Goal: Task Accomplishment & Management: Use online tool/utility

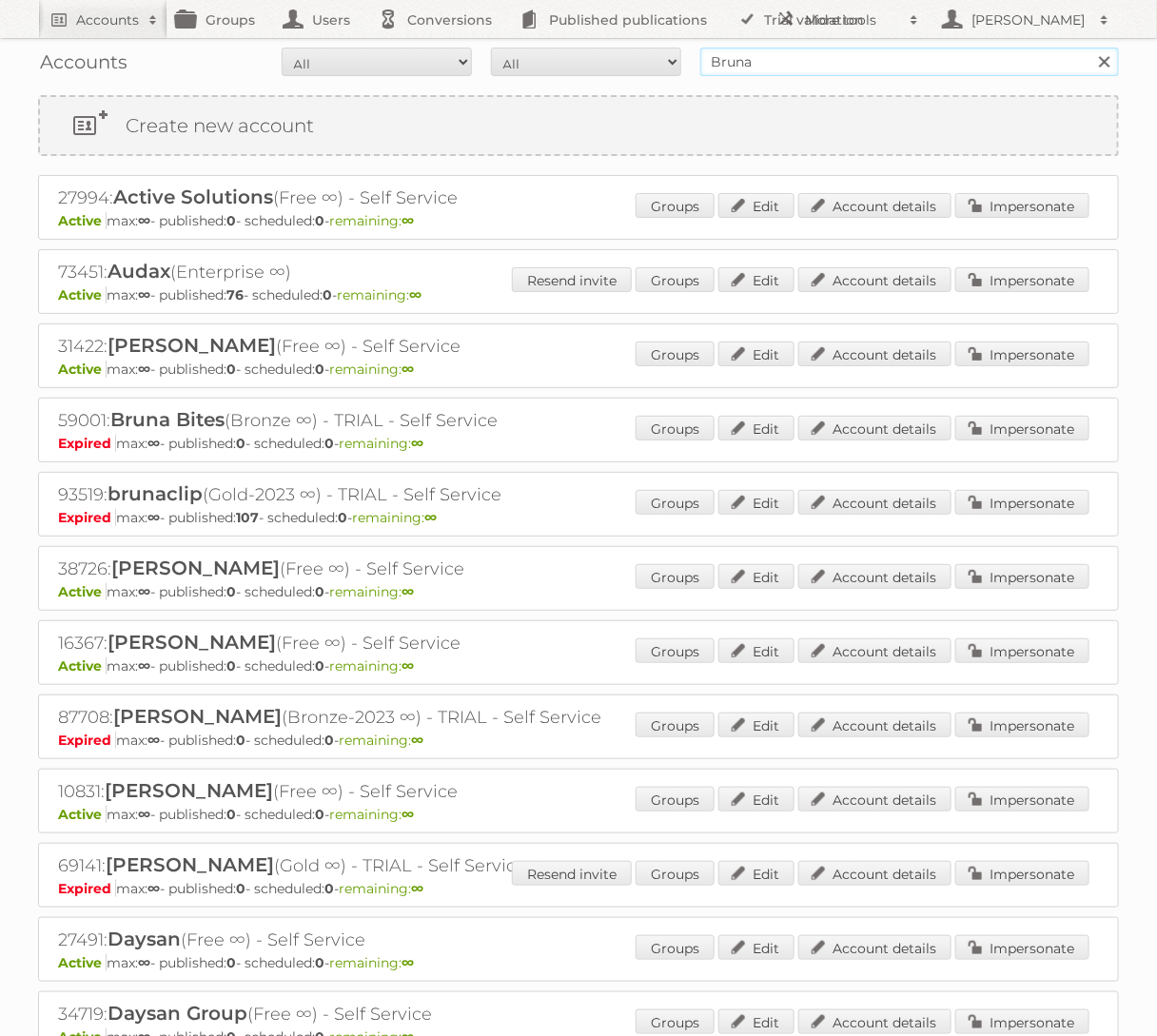
click at [835, 54] on input "Bruna" at bounding box center [909, 61] width 419 height 29
type input "arhaus"
click at [1089, 47] on input "Search" at bounding box center [1103, 61] width 29 height 29
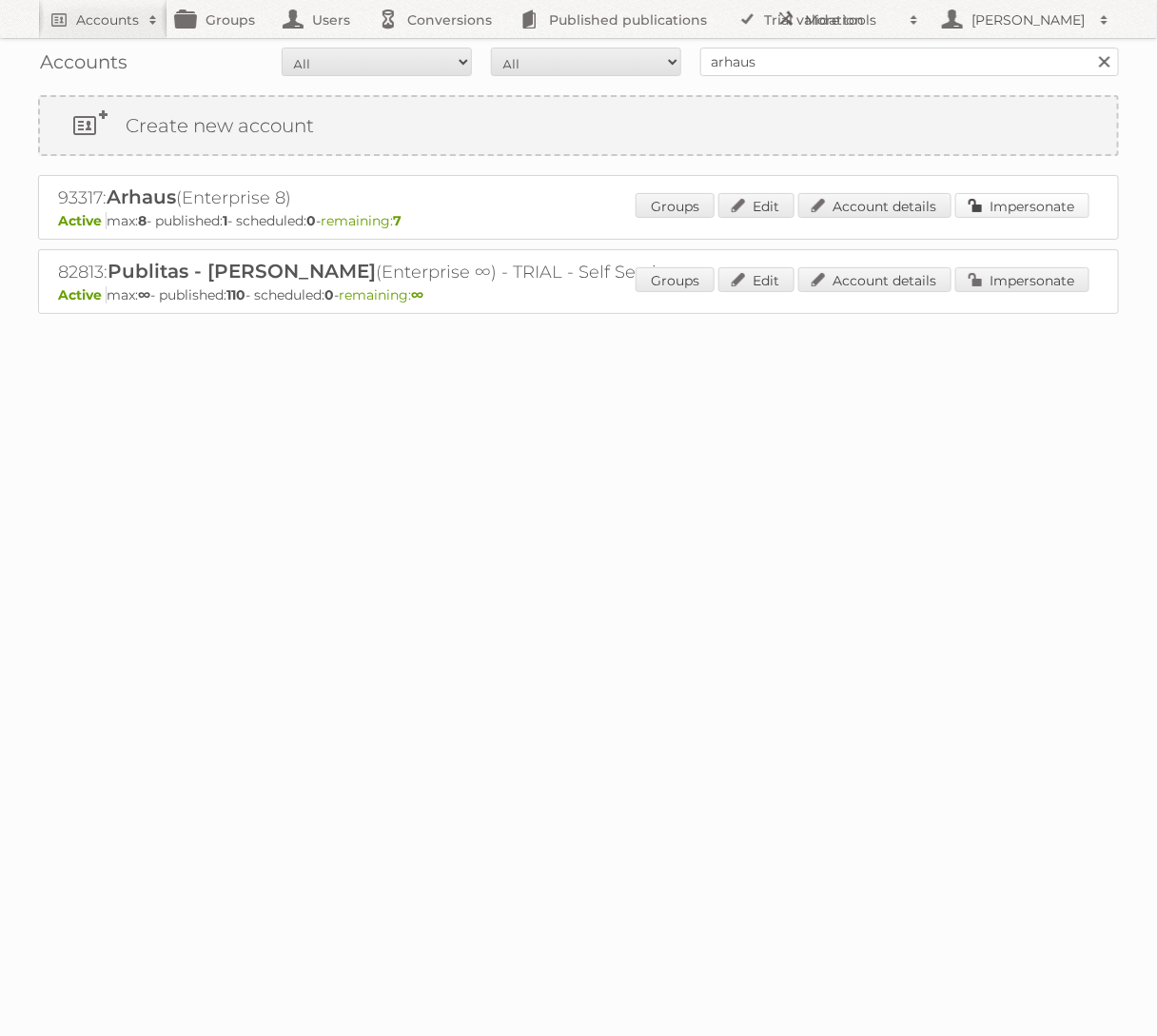
click at [1026, 208] on link "Impersonate" at bounding box center [1022, 205] width 134 height 25
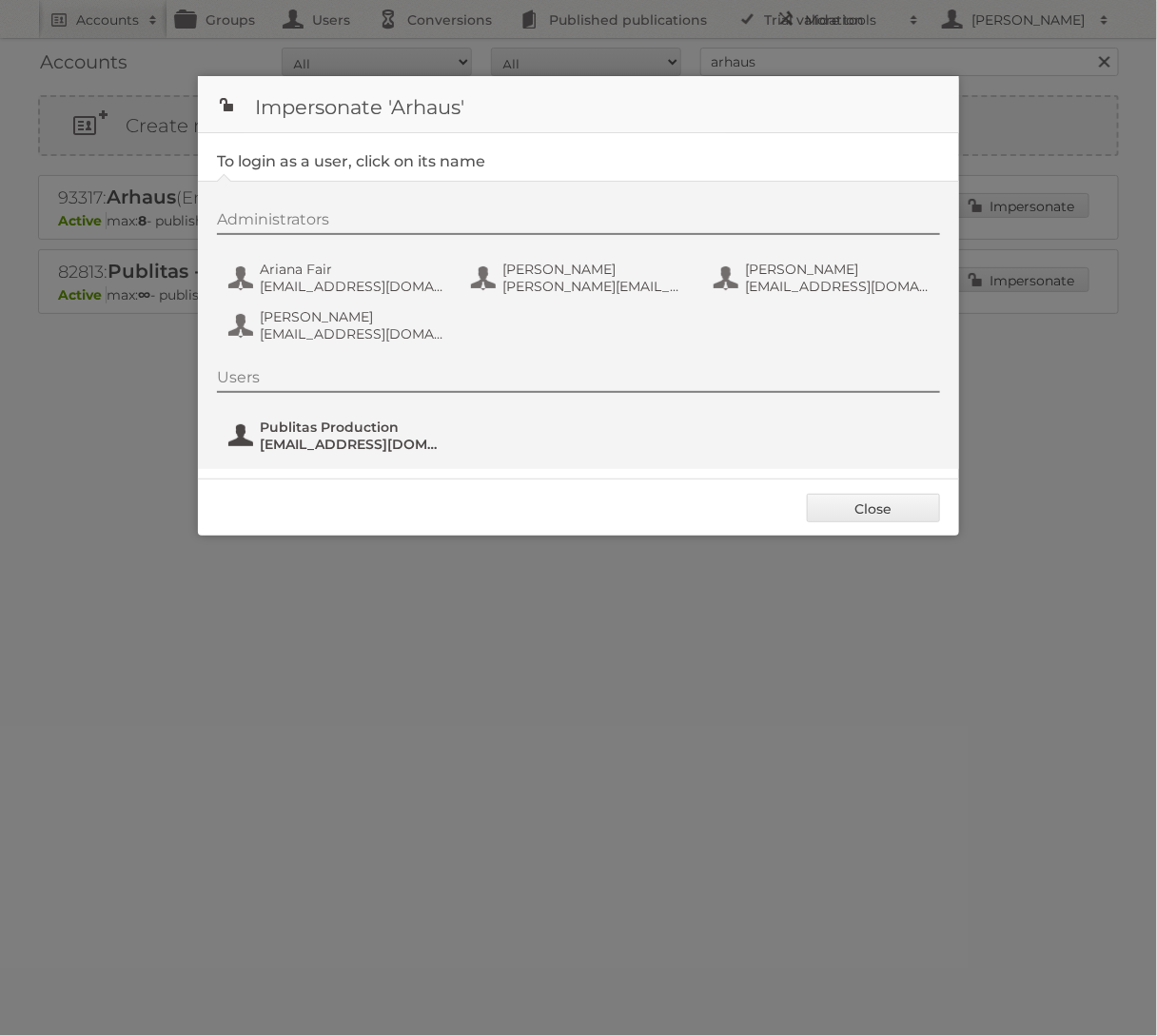
click at [299, 445] on span "fs+arhaus@publitas.com" at bounding box center [351, 444] width 184 height 17
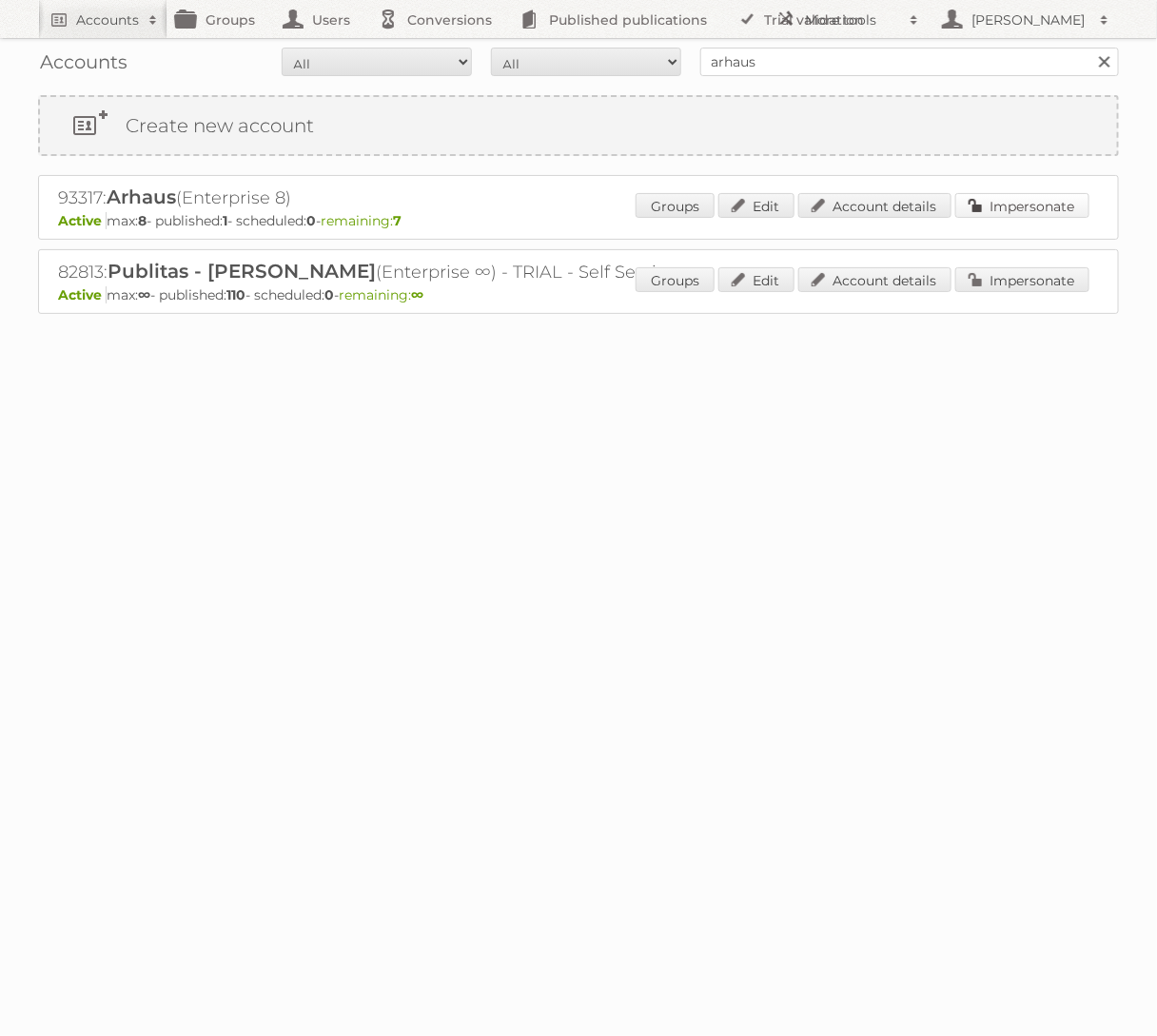
click at [1014, 199] on link "Impersonate" at bounding box center [1022, 205] width 134 height 25
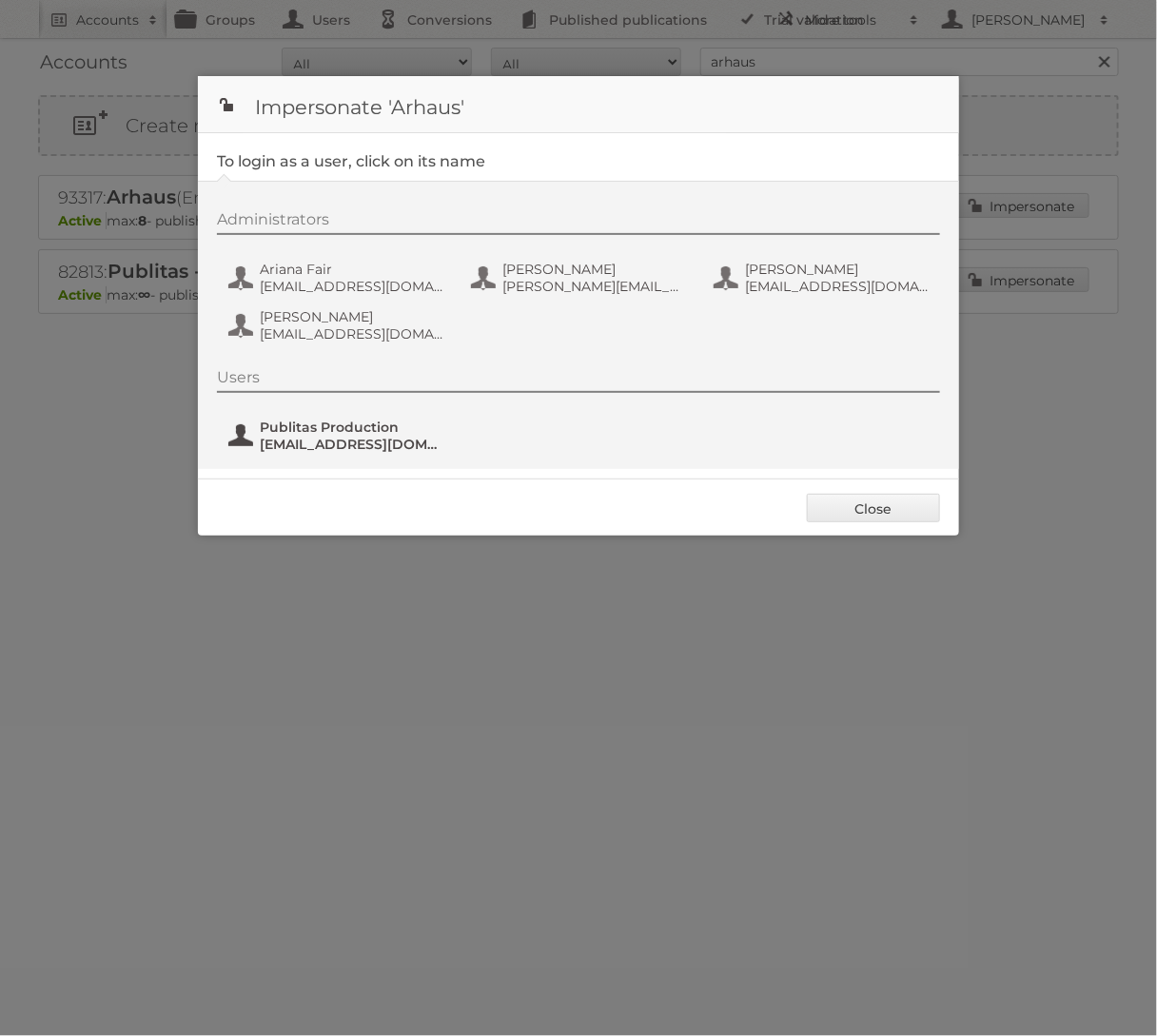
click at [312, 449] on span "fs+arhaus@publitas.com" at bounding box center [351, 444] width 184 height 17
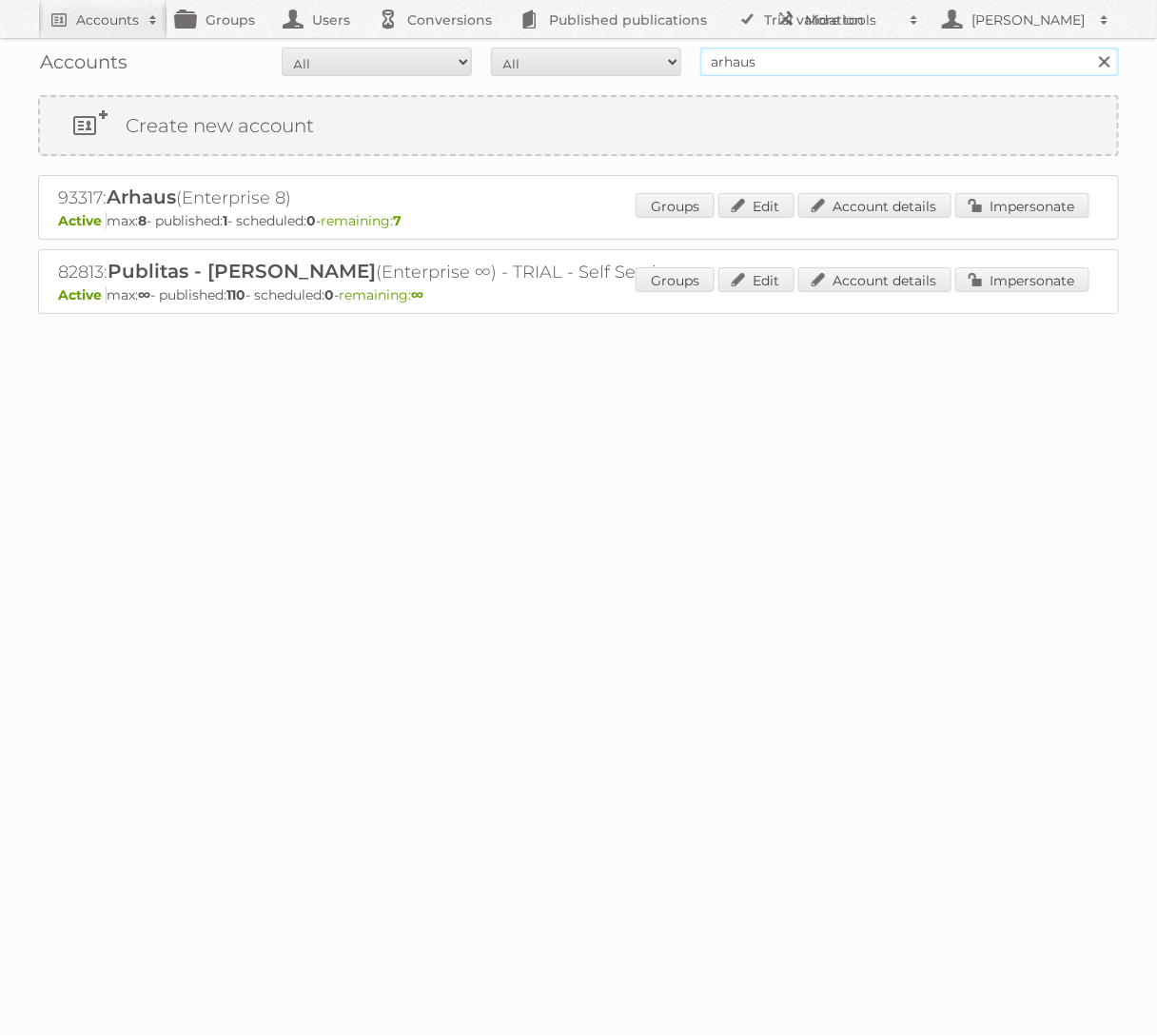
click at [831, 62] on input "arhaus" at bounding box center [909, 61] width 419 height 29
type input "Horesca"
click at [1089, 47] on input "Search" at bounding box center [1103, 61] width 29 height 29
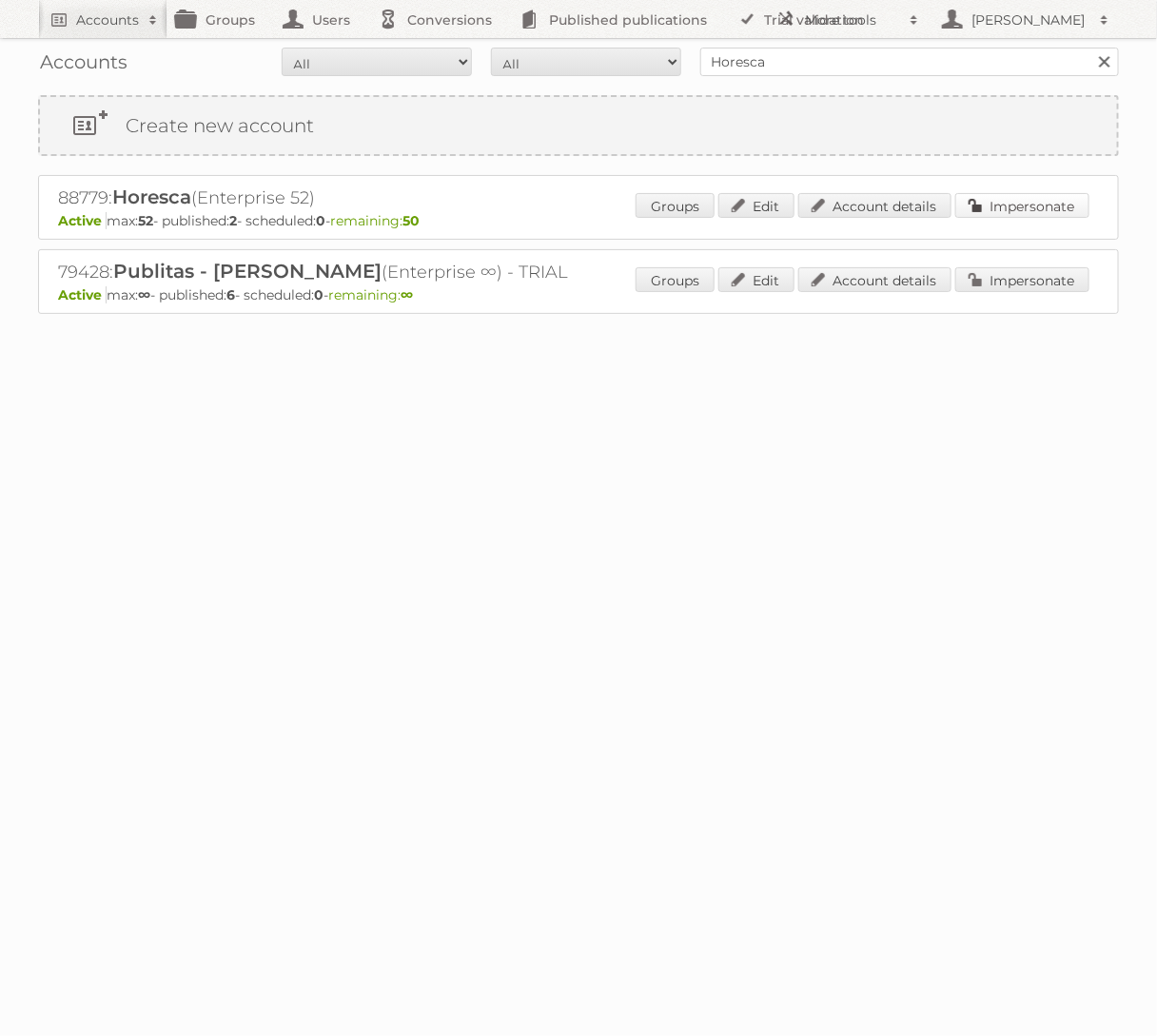
click at [1043, 195] on link "Impersonate" at bounding box center [1022, 205] width 134 height 25
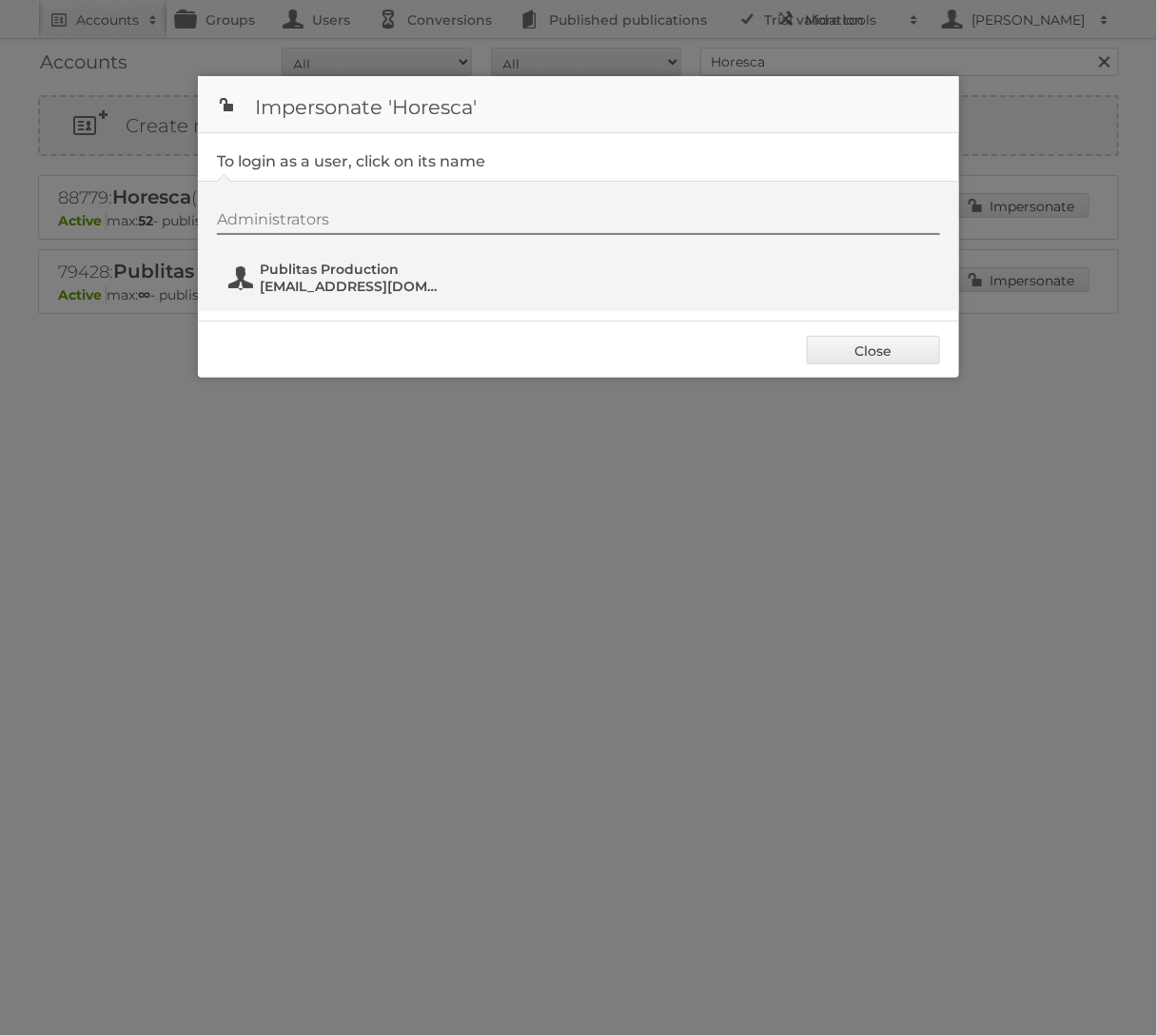
click at [323, 279] on span "[EMAIL_ADDRESS][DOMAIN_NAME]" at bounding box center [351, 286] width 184 height 17
